Goal: Find specific page/section: Find specific page/section

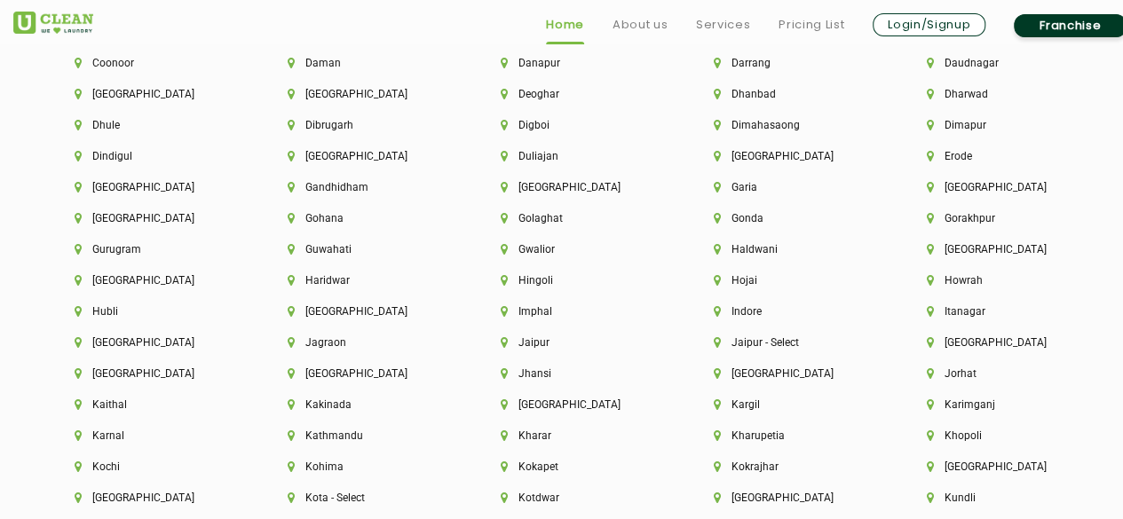
scroll to position [4078, 0]
click at [530, 347] on li "Jaipur" at bounding box center [577, 341] width 153 height 12
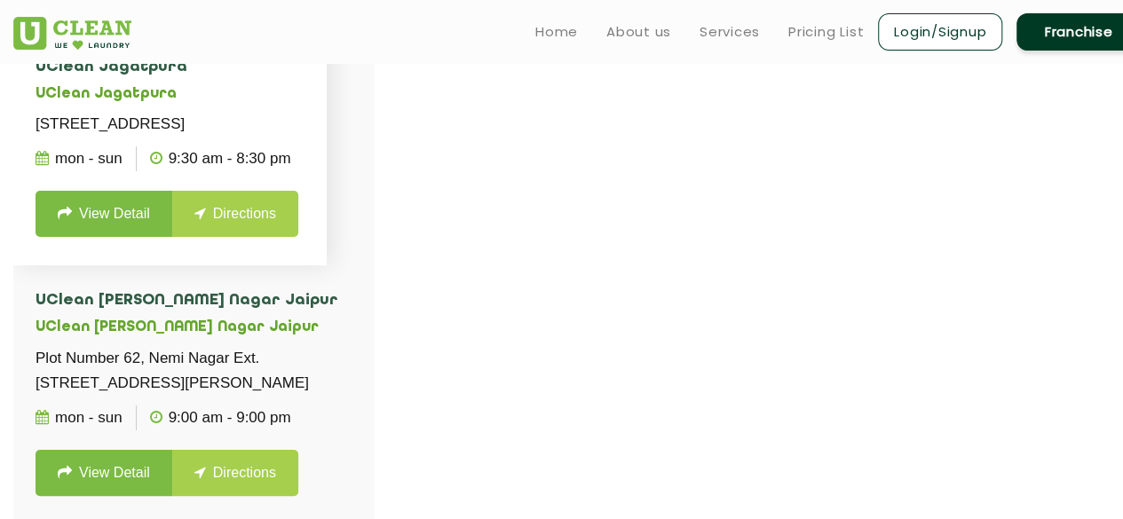
scroll to position [543, 0]
click at [225, 236] on link "Directions" at bounding box center [235, 213] width 126 height 46
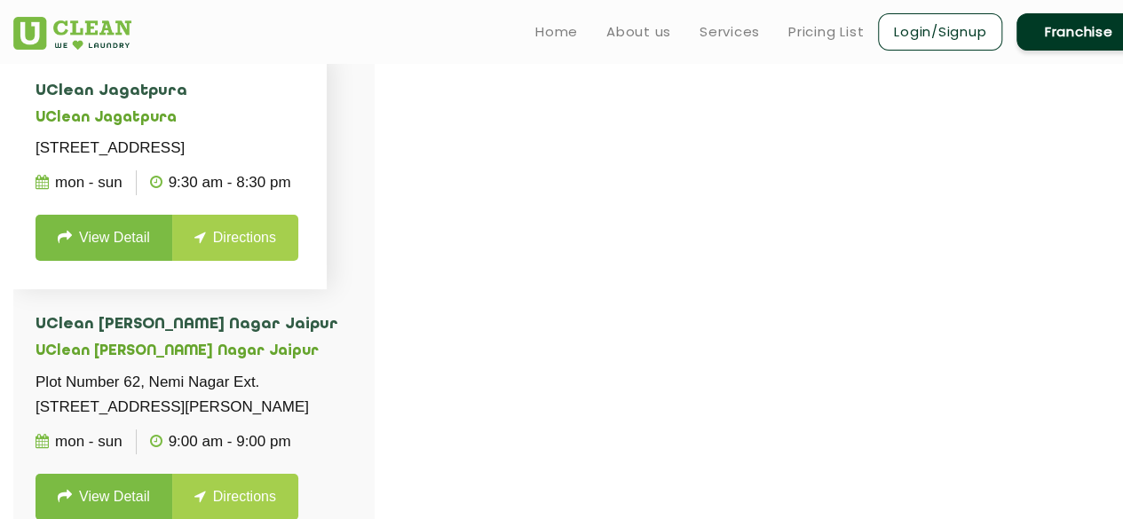
scroll to position [519, 0]
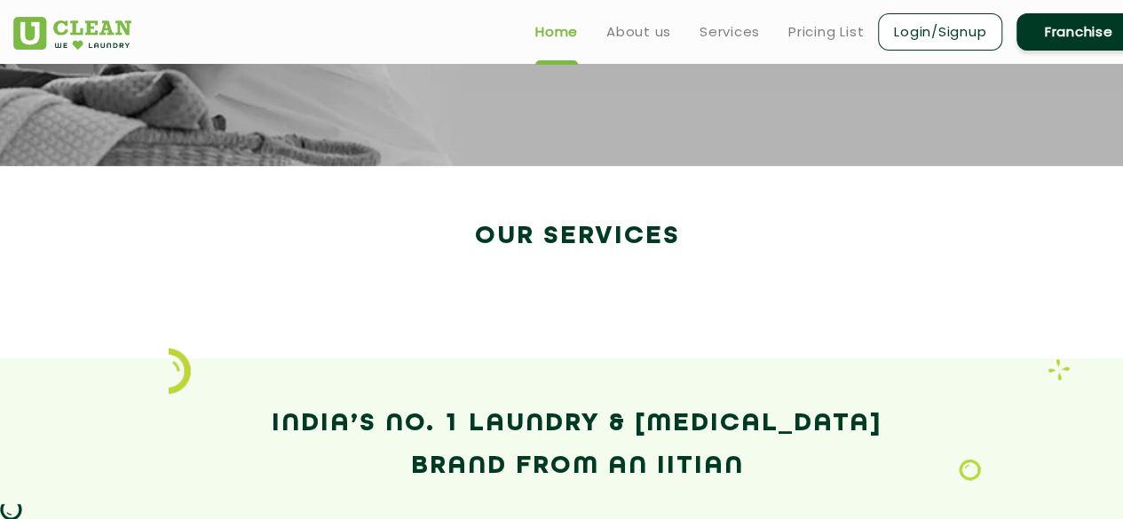
scroll to position [2991, 0]
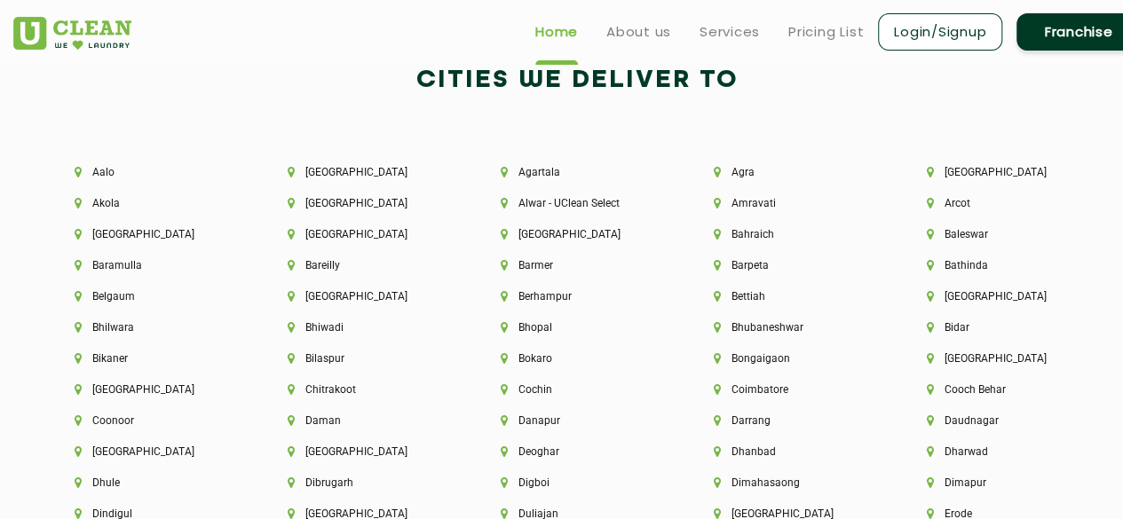
scroll to position [3699, 0]
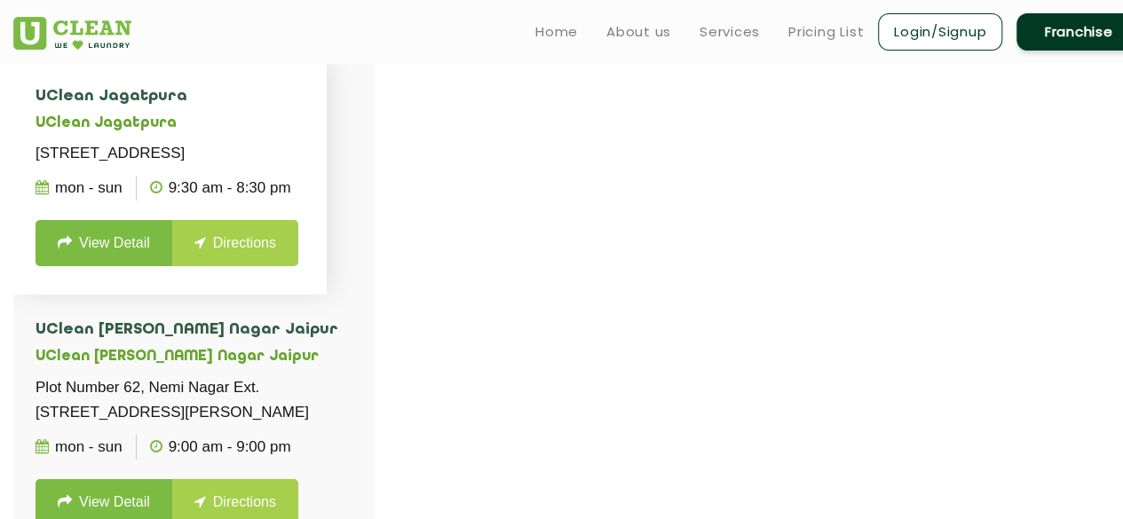
scroll to position [114, 0]
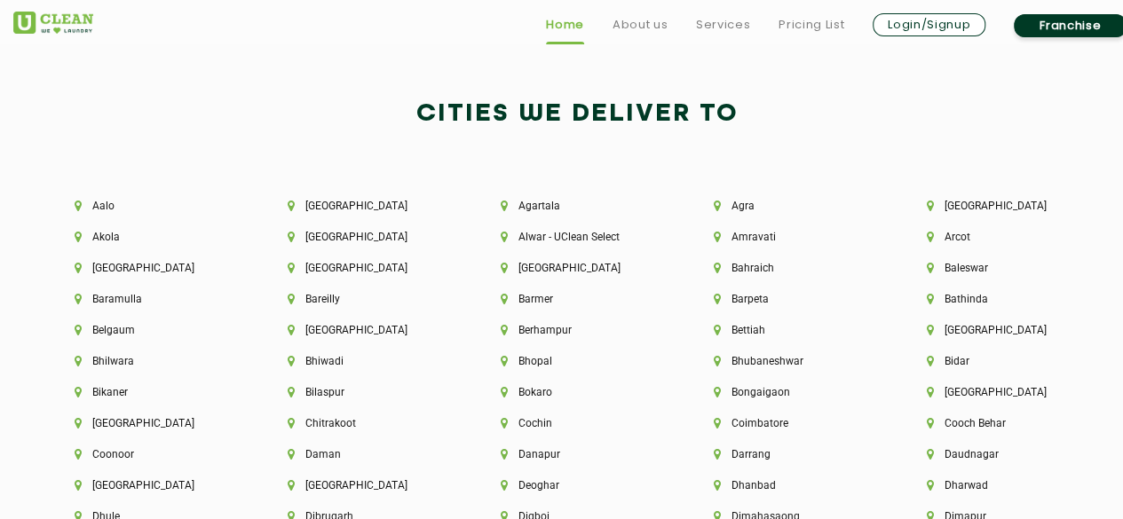
scroll to position [3691, 0]
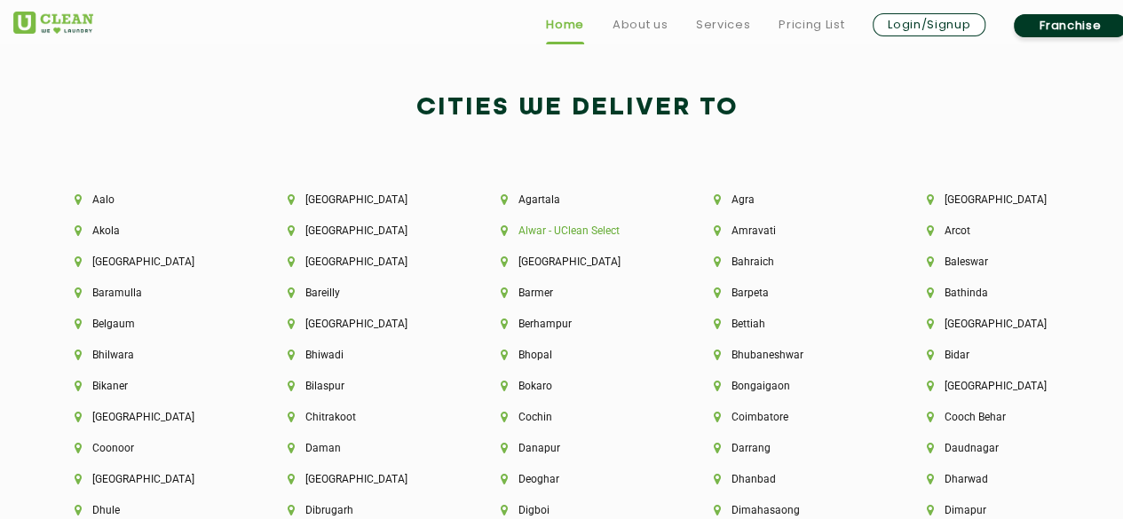
click at [590, 230] on li "Alwar - UClean Select" at bounding box center [577, 231] width 153 height 12
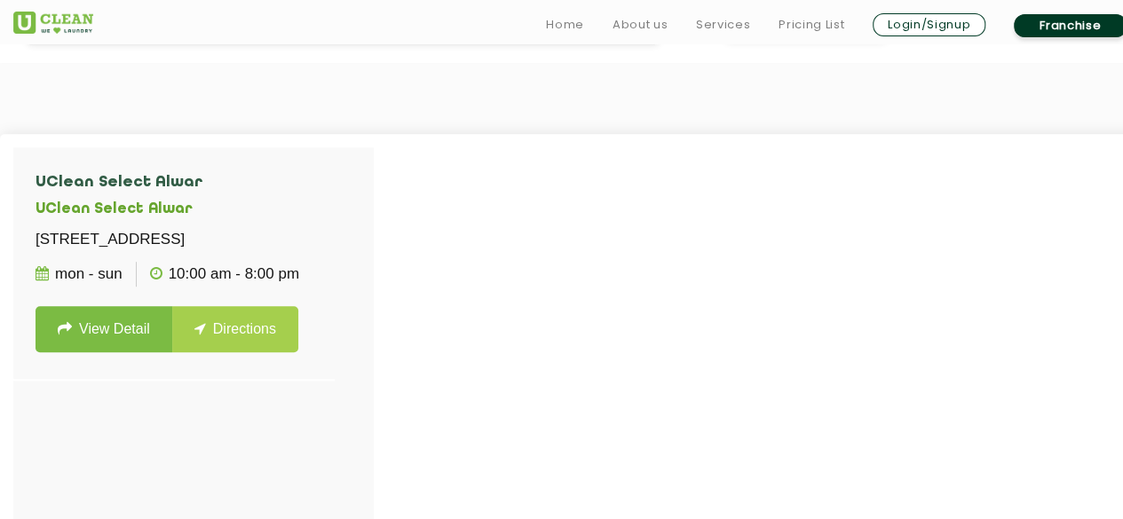
scroll to position [431, 0]
